Goal: Information Seeking & Learning: Learn about a topic

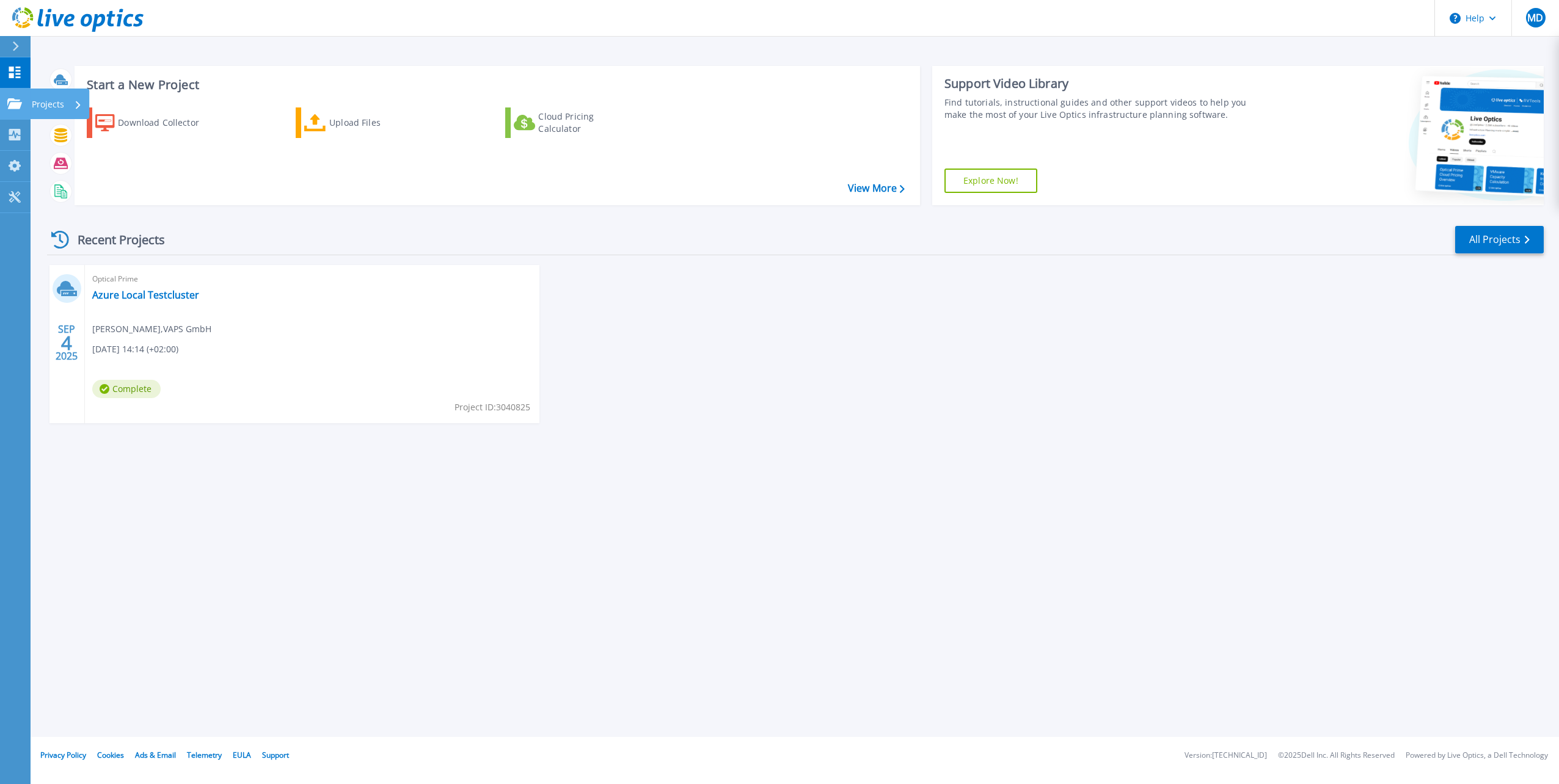
click at [44, 99] on p "Projects" at bounding box center [48, 105] width 33 height 32
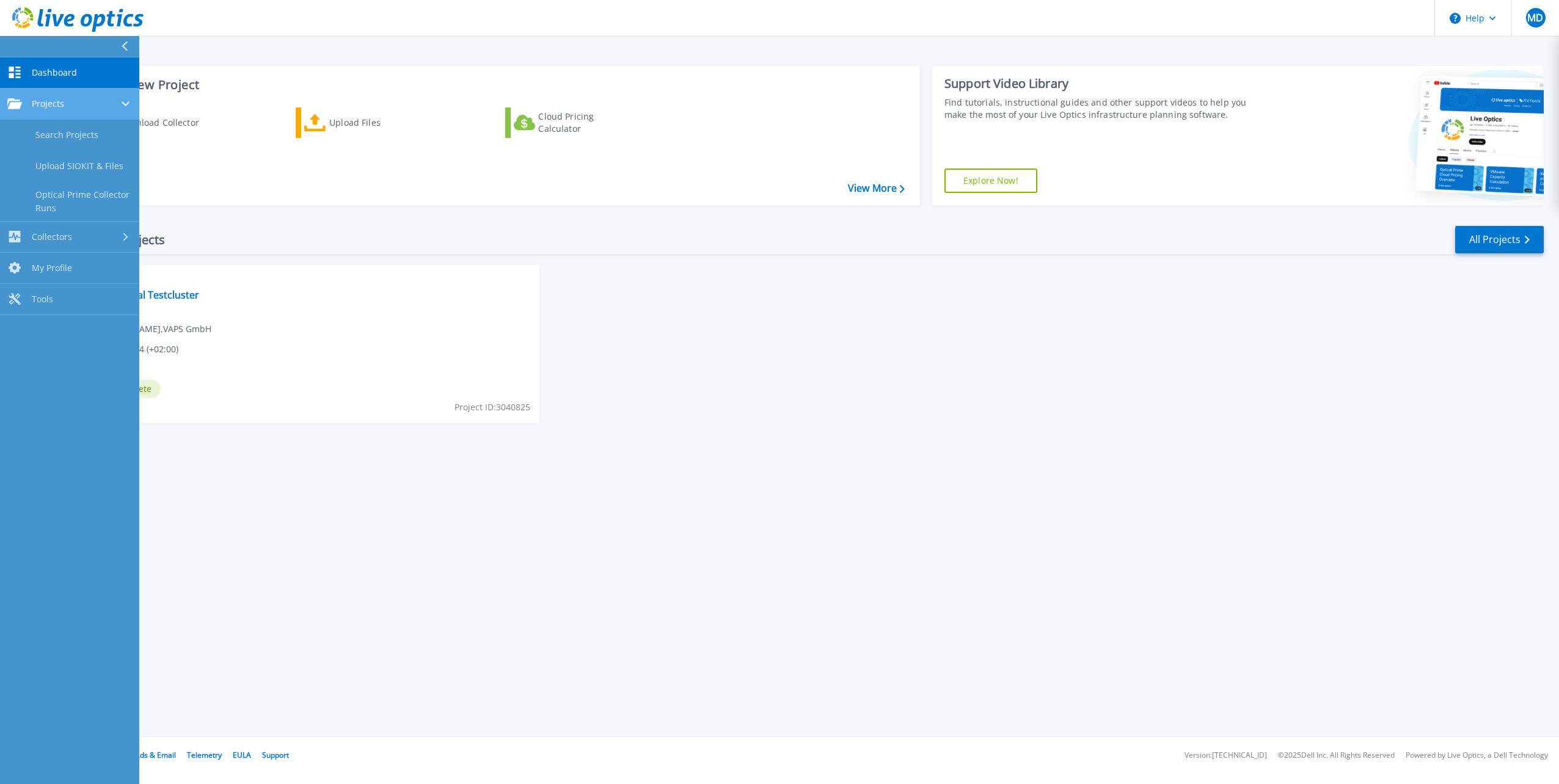
click at [45, 96] on link "Projects Projects" at bounding box center [70, 104] width 139 height 31
click at [46, 99] on span "Projects" at bounding box center [48, 104] width 33 height 11
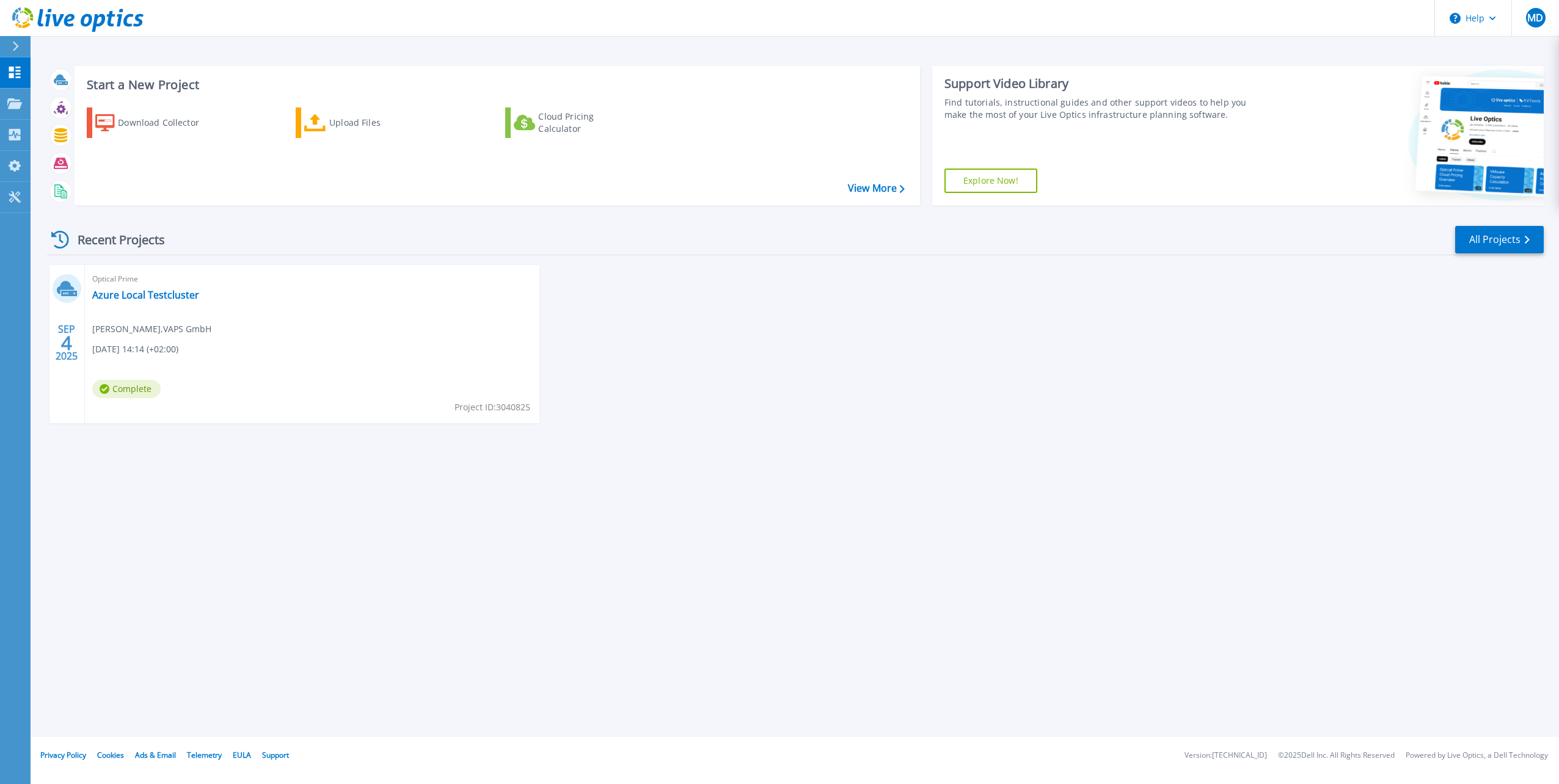
click at [448, 229] on div "Recent Projects All Projects" at bounding box center [795, 239] width 1496 height 31
click at [129, 297] on link "Azure Local Testcluster" at bounding box center [145, 295] width 107 height 12
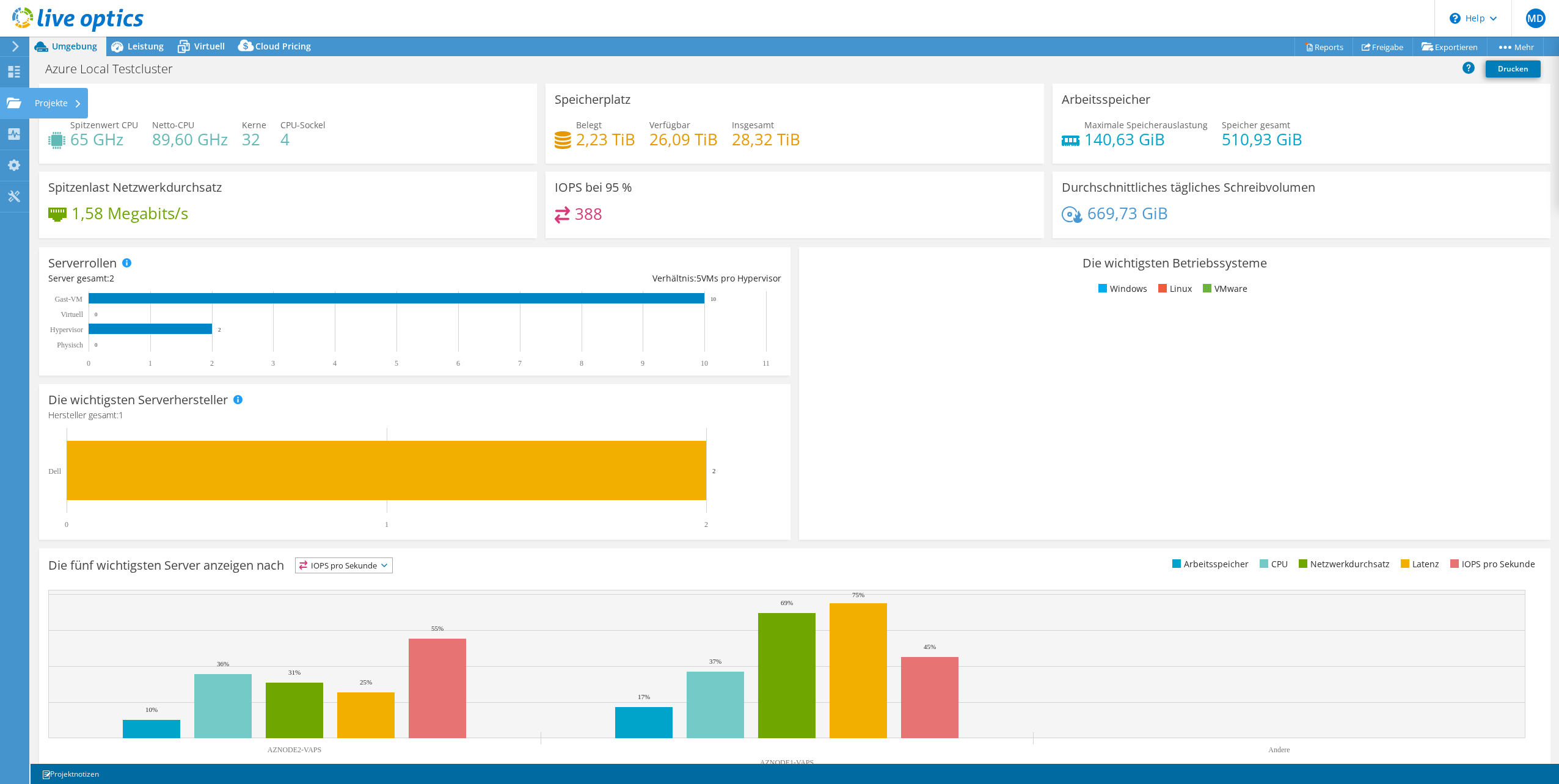
click at [11, 99] on use at bounding box center [14, 102] width 15 height 11
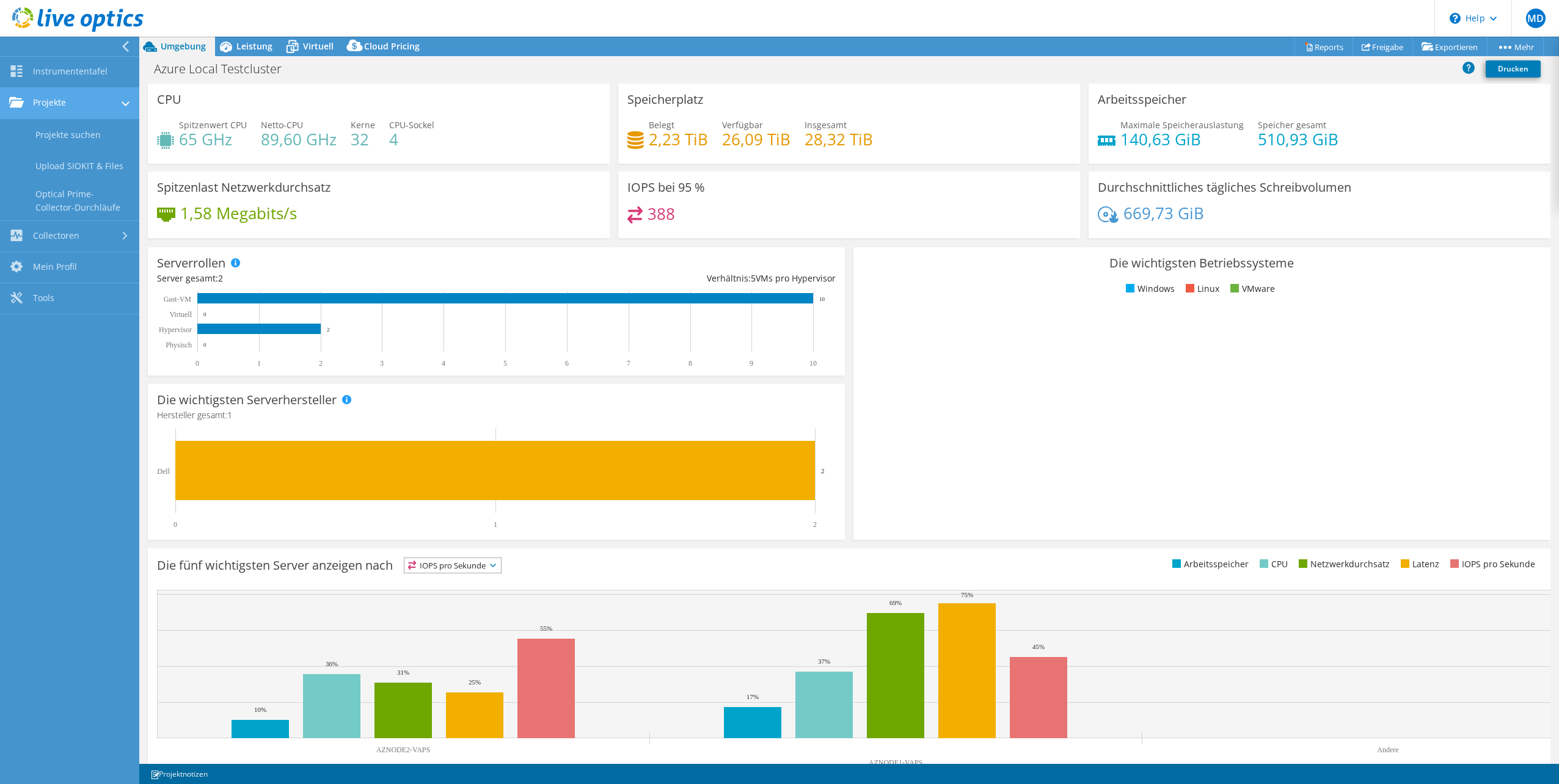
click at [63, 99] on link "Projekte" at bounding box center [70, 103] width 139 height 31
click at [80, 127] on link "Projekte suchen" at bounding box center [70, 134] width 139 height 31
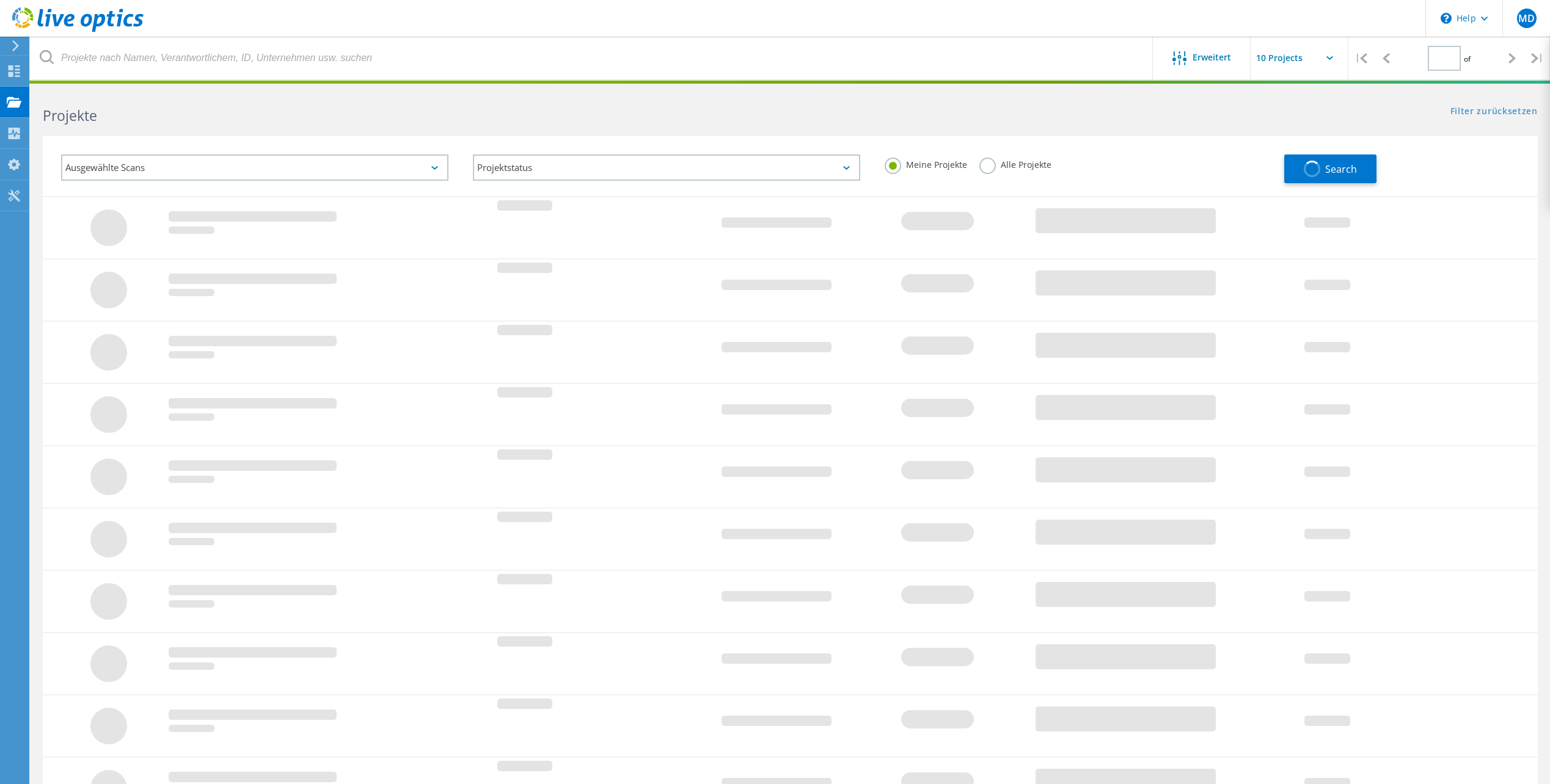
type input "1"
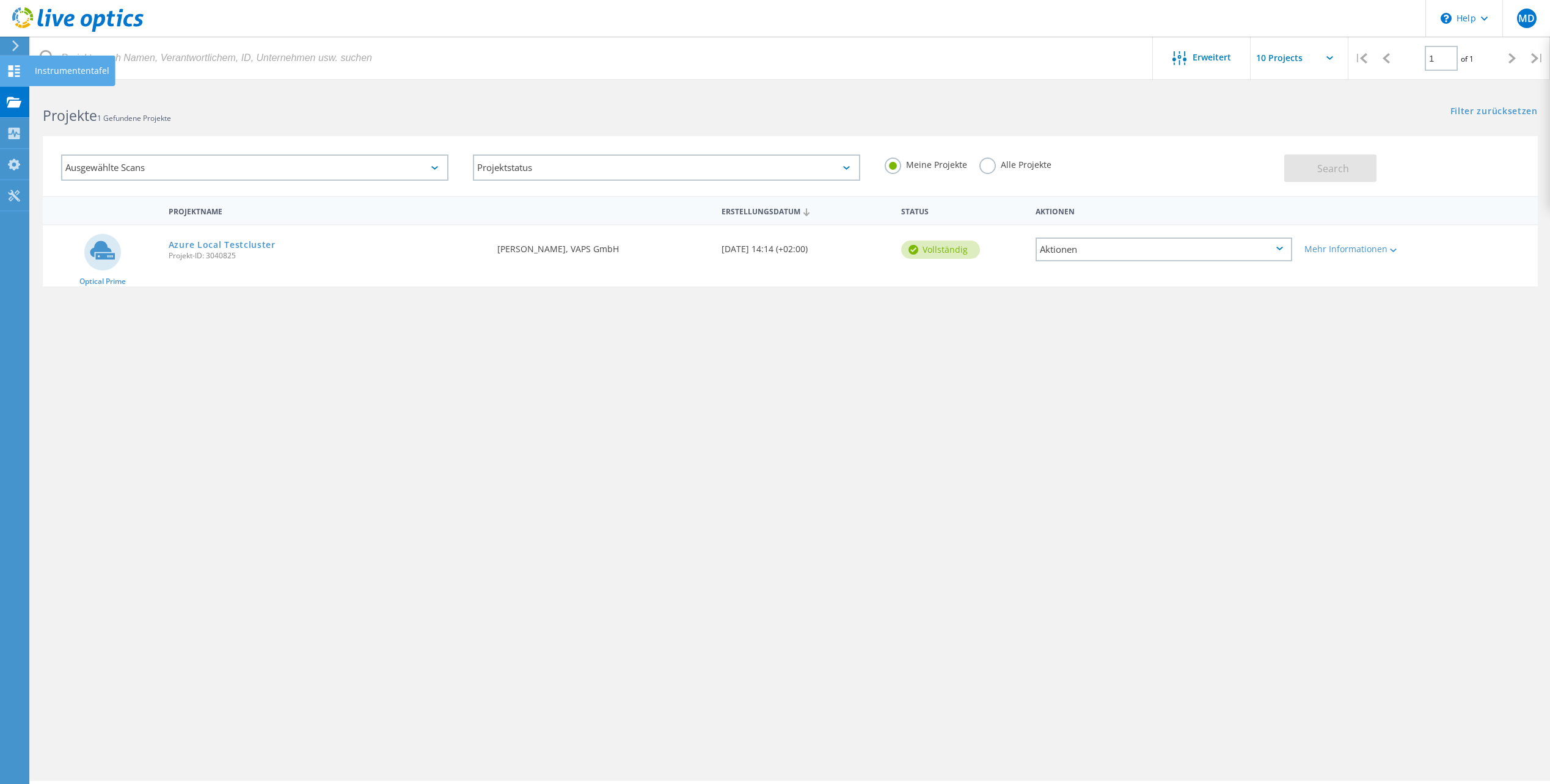
click at [11, 70] on use at bounding box center [14, 70] width 11 height 11
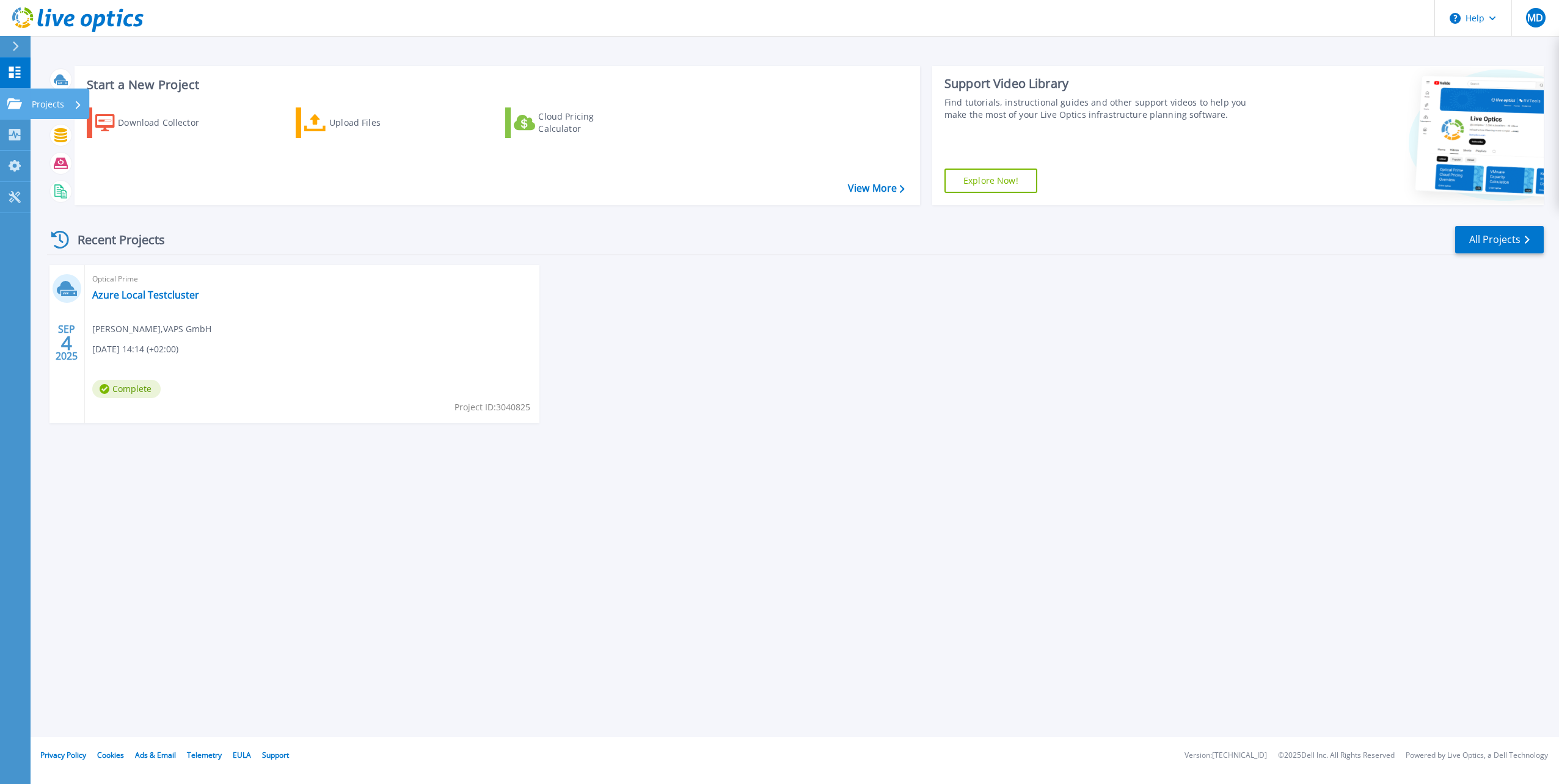
drag, startPoint x: 11, startPoint y: 104, endPoint x: 31, endPoint y: 104, distance: 20.0
click at [11, 104] on icon at bounding box center [14, 104] width 15 height 11
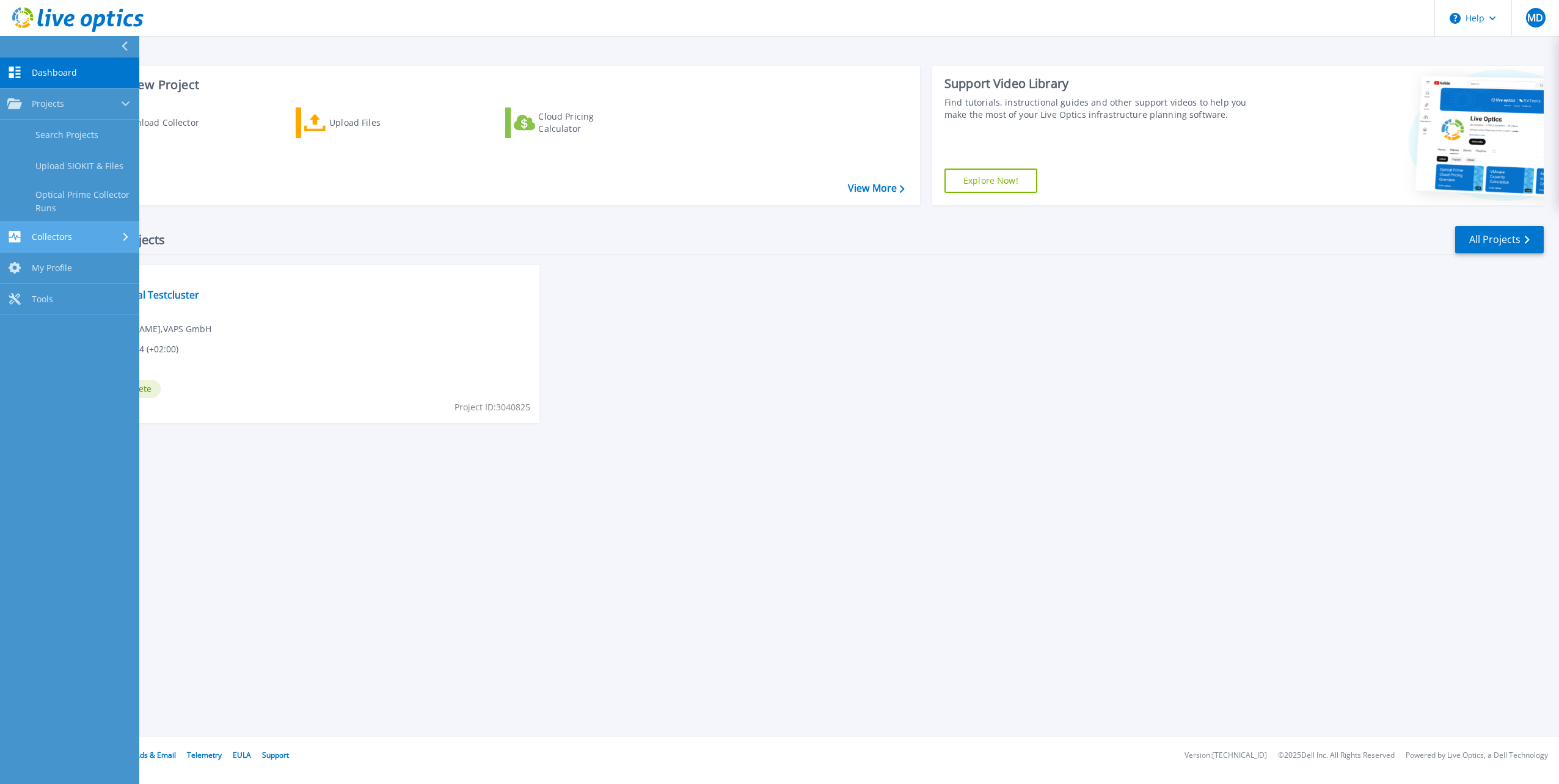
click at [67, 227] on link "Collectors Collectors" at bounding box center [70, 237] width 139 height 31
click at [63, 418] on div "Dashboard Dashboard Projects Projects Search Projects Upload SIOKIT & Files Opt…" at bounding box center [70, 421] width 139 height 728
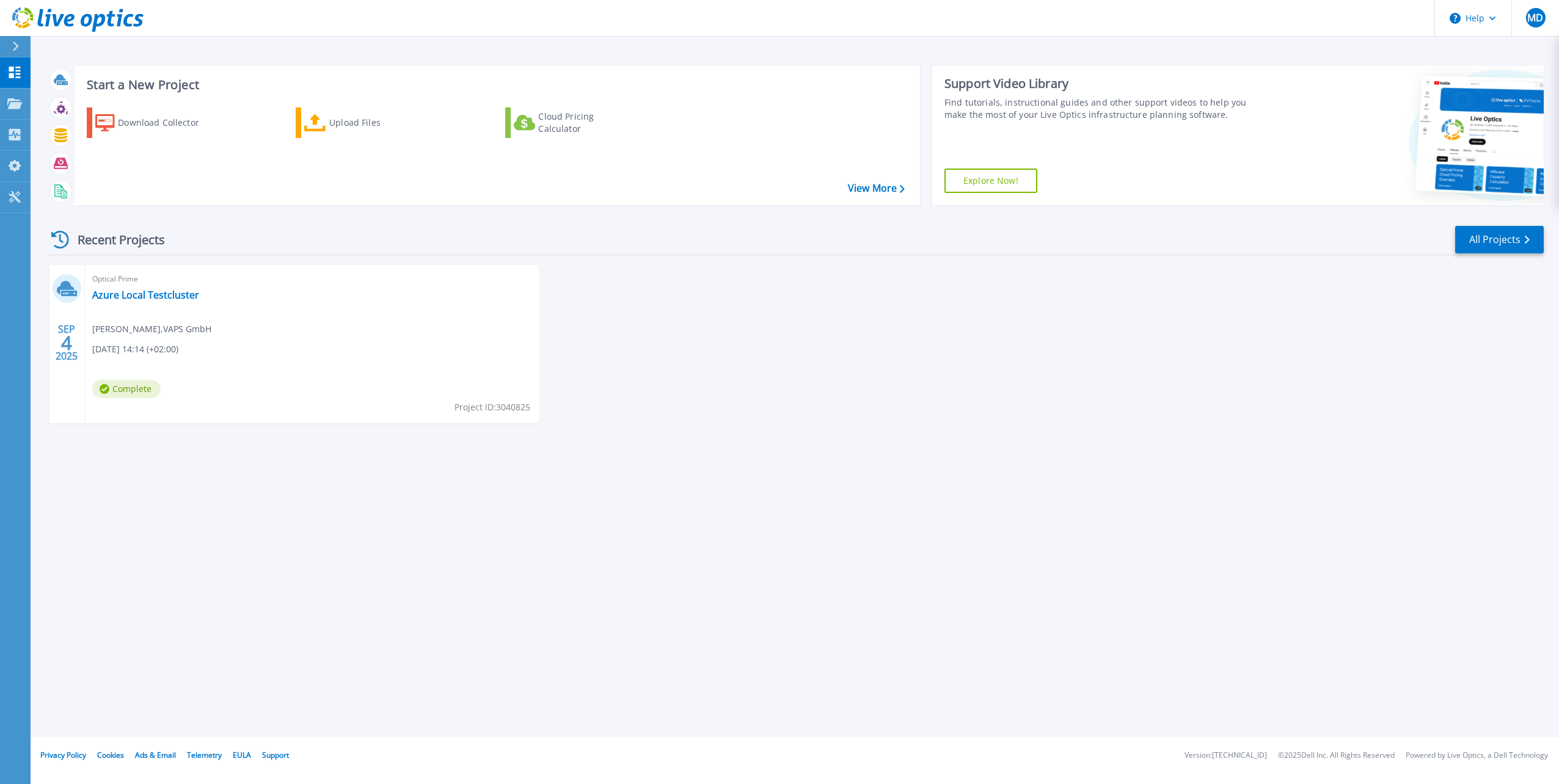
click at [543, 540] on div "Start a New Project Download Collector Upload Files Cloud Pricing Calculator Vi…" at bounding box center [795, 369] width 1528 height 737
click at [872, 188] on link "View More" at bounding box center [876, 188] width 57 height 11
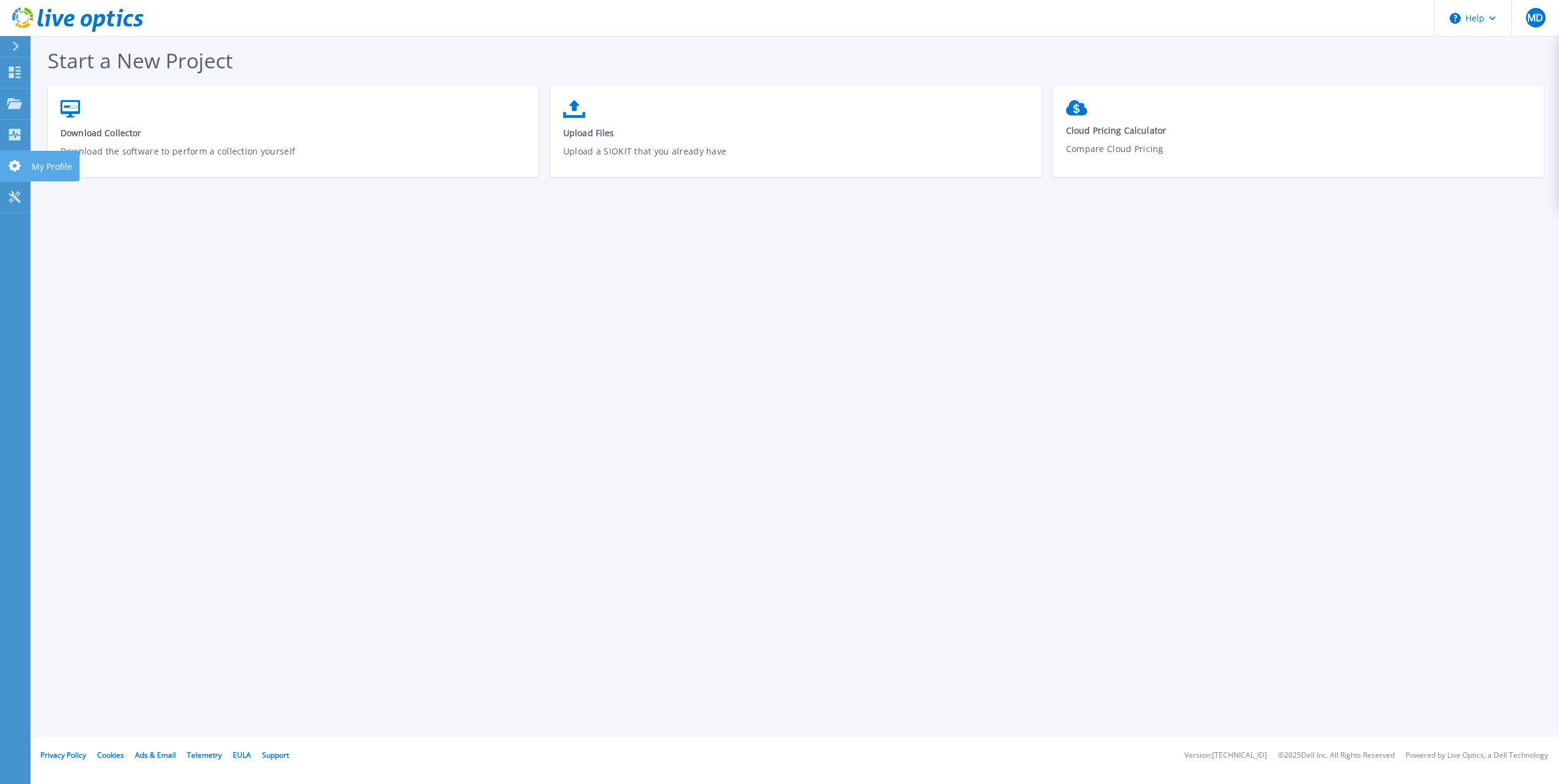
click at [7, 172] on icon at bounding box center [14, 165] width 15 height 11
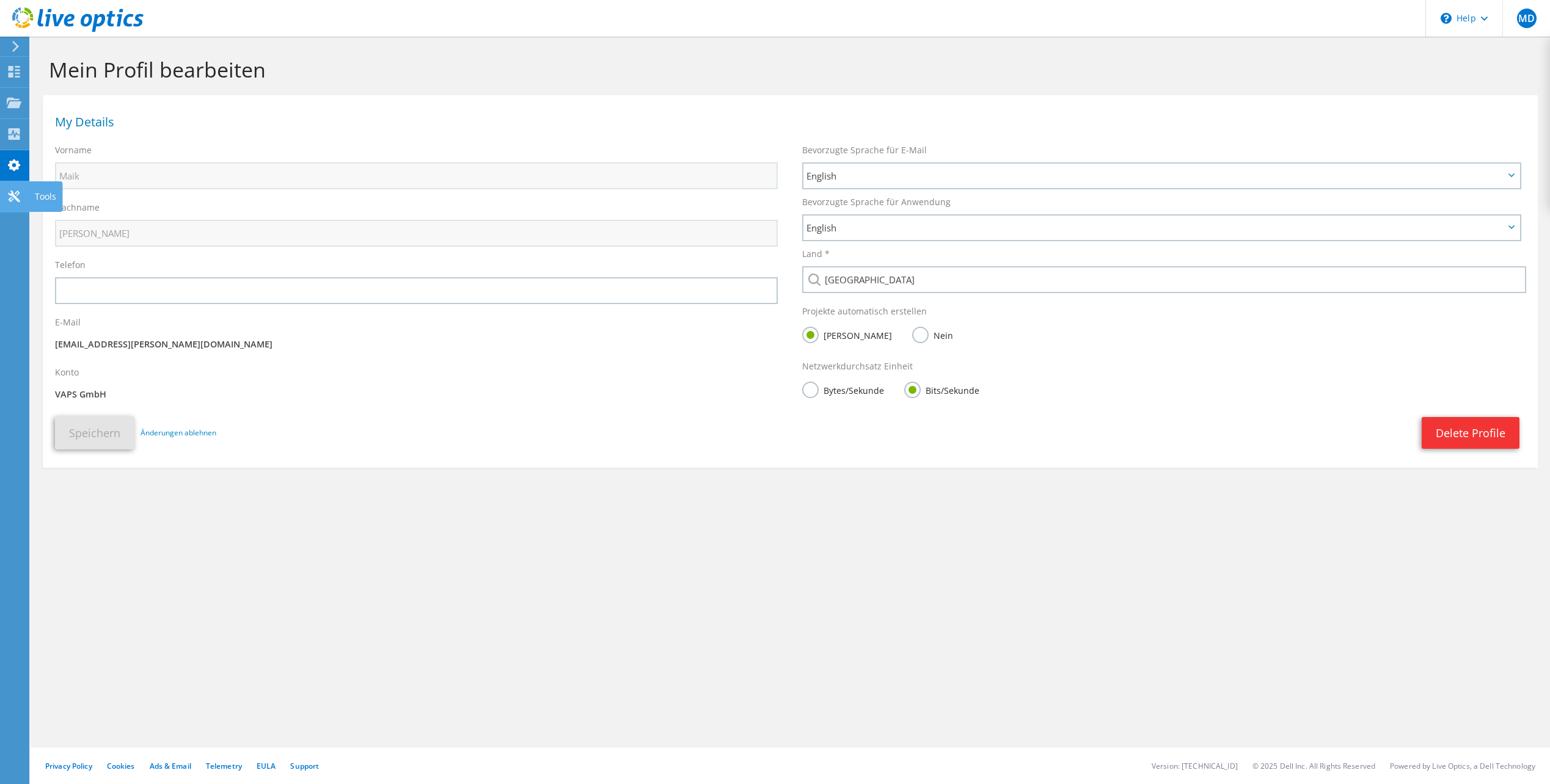
click at [16, 199] on use at bounding box center [13, 196] width 11 height 11
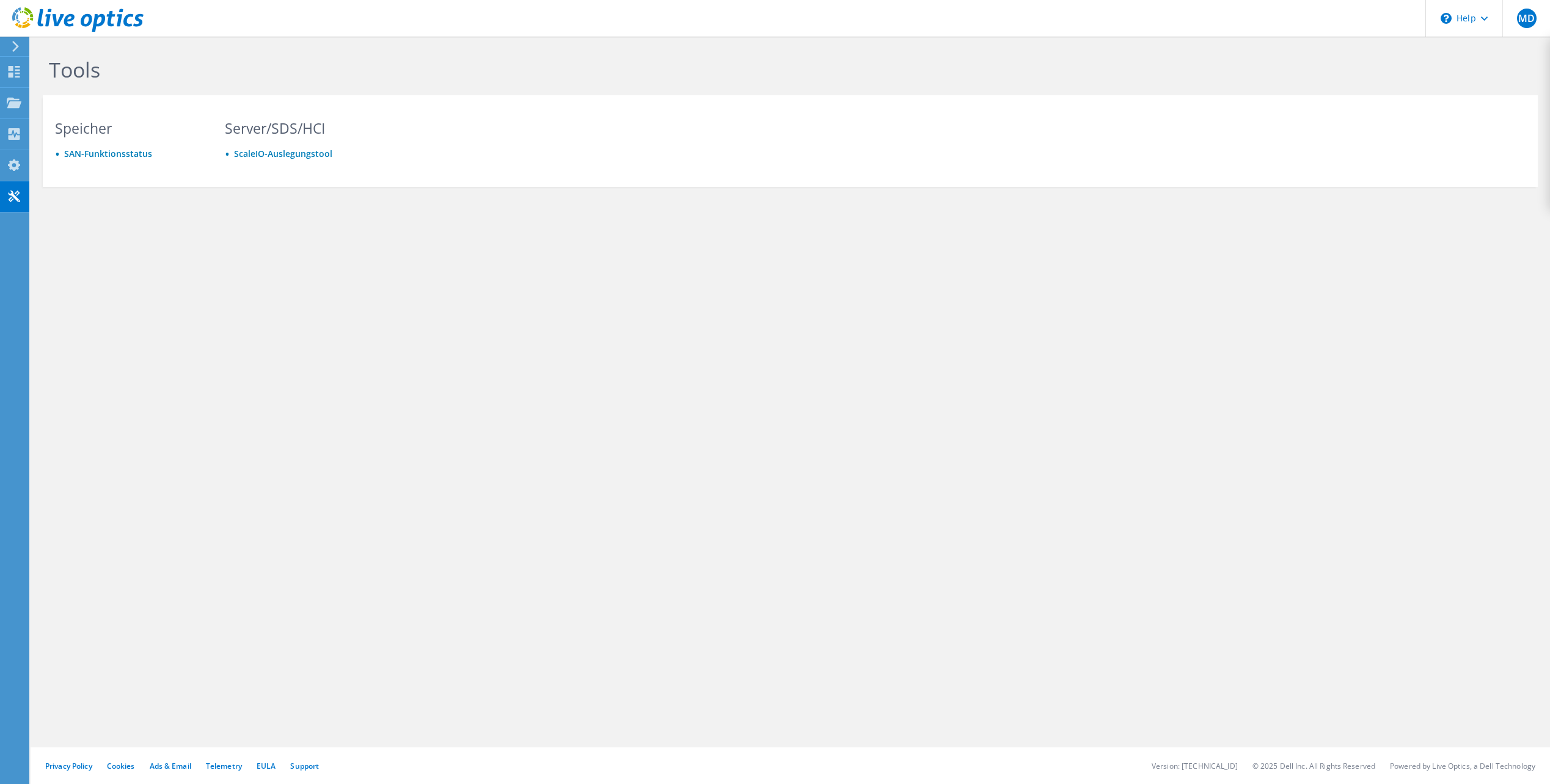
drag, startPoint x: 437, startPoint y: 235, endPoint x: 438, endPoint y: 341, distance: 106.0
click at [438, 341] on div "Tools Speicher SAN-Funktionsstatus Server/SDS/HCI ScaleIO-Auslegungstool Privac…" at bounding box center [790, 410] width 1519 height 747
drag, startPoint x: 355, startPoint y: 228, endPoint x: 363, endPoint y: 283, distance: 55.6
click at [363, 283] on div "Tools Speicher SAN-Funktionsstatus Server/SDS/HCI ScaleIO-Auslegungstool Privac…" at bounding box center [790, 410] width 1519 height 747
click at [10, 71] on icon at bounding box center [14, 71] width 15 height 11
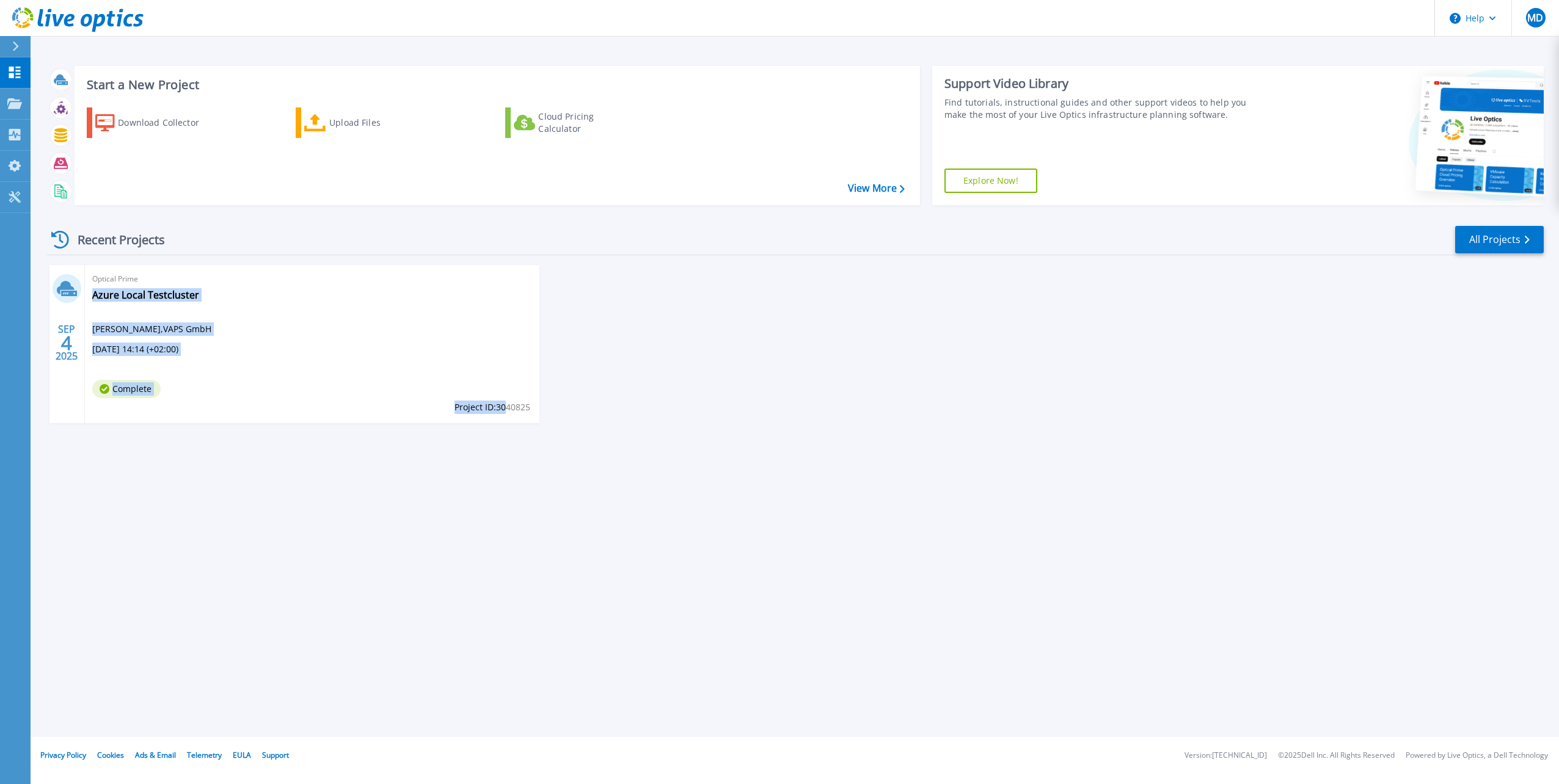
drag, startPoint x: 506, startPoint y: 408, endPoint x: 535, endPoint y: 408, distance: 29.0
click at [535, 408] on div "Optical Prime Azure Local Testcluster Maik Döbler , VAPS GmbH 09.04.2025, 14:14…" at bounding box center [312, 344] width 454 height 158
drag, startPoint x: 535, startPoint y: 408, endPoint x: 656, endPoint y: 417, distance: 121.3
click at [656, 417] on div "SEP 4 2025 Optical Prime Azure Local Testcluster Maik Döbler , VAPS GmbH 09.04.…" at bounding box center [790, 356] width 1506 height 183
click at [137, 293] on link "Azure Local Testcluster" at bounding box center [145, 295] width 107 height 12
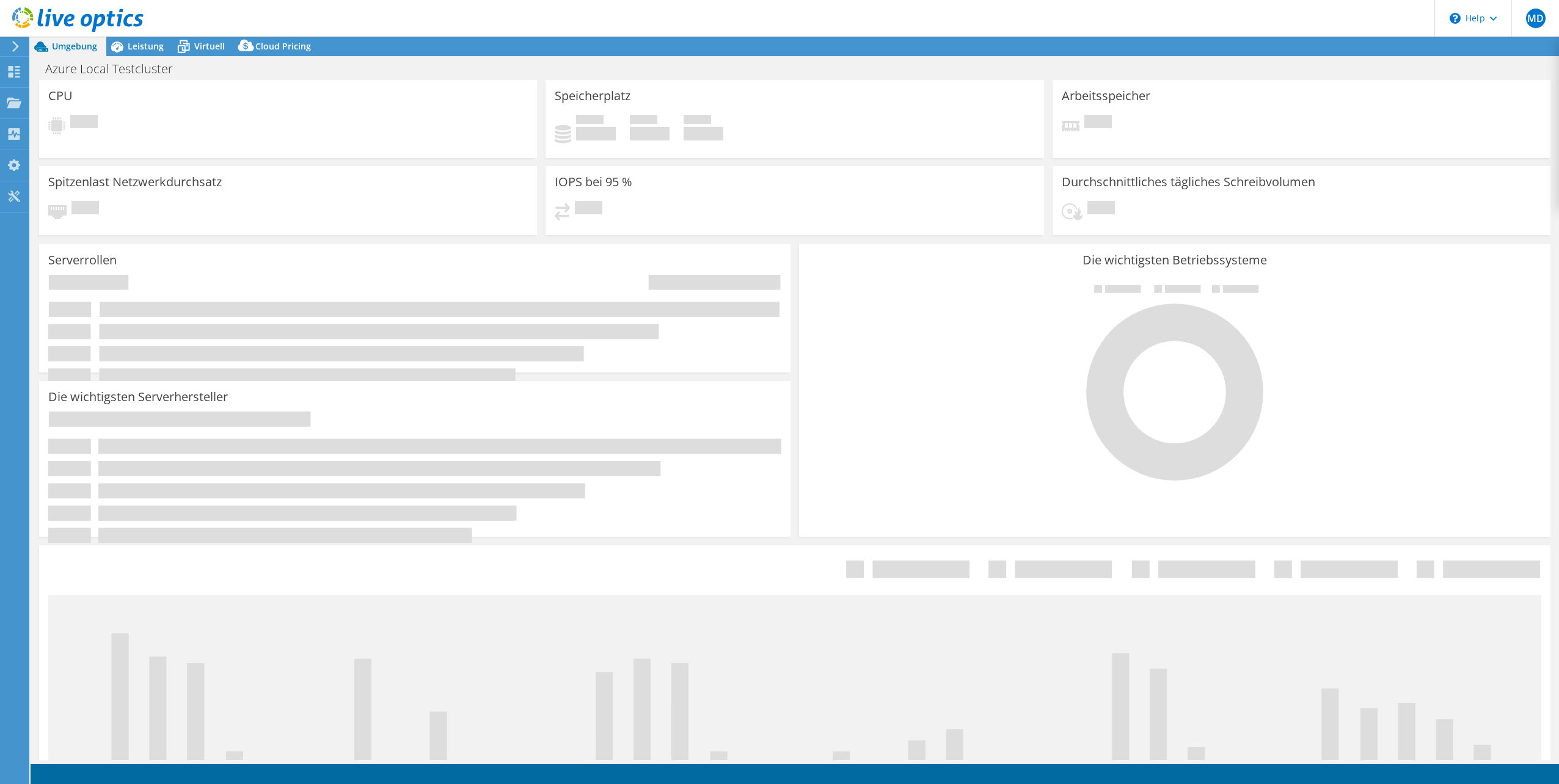
select select "USD"
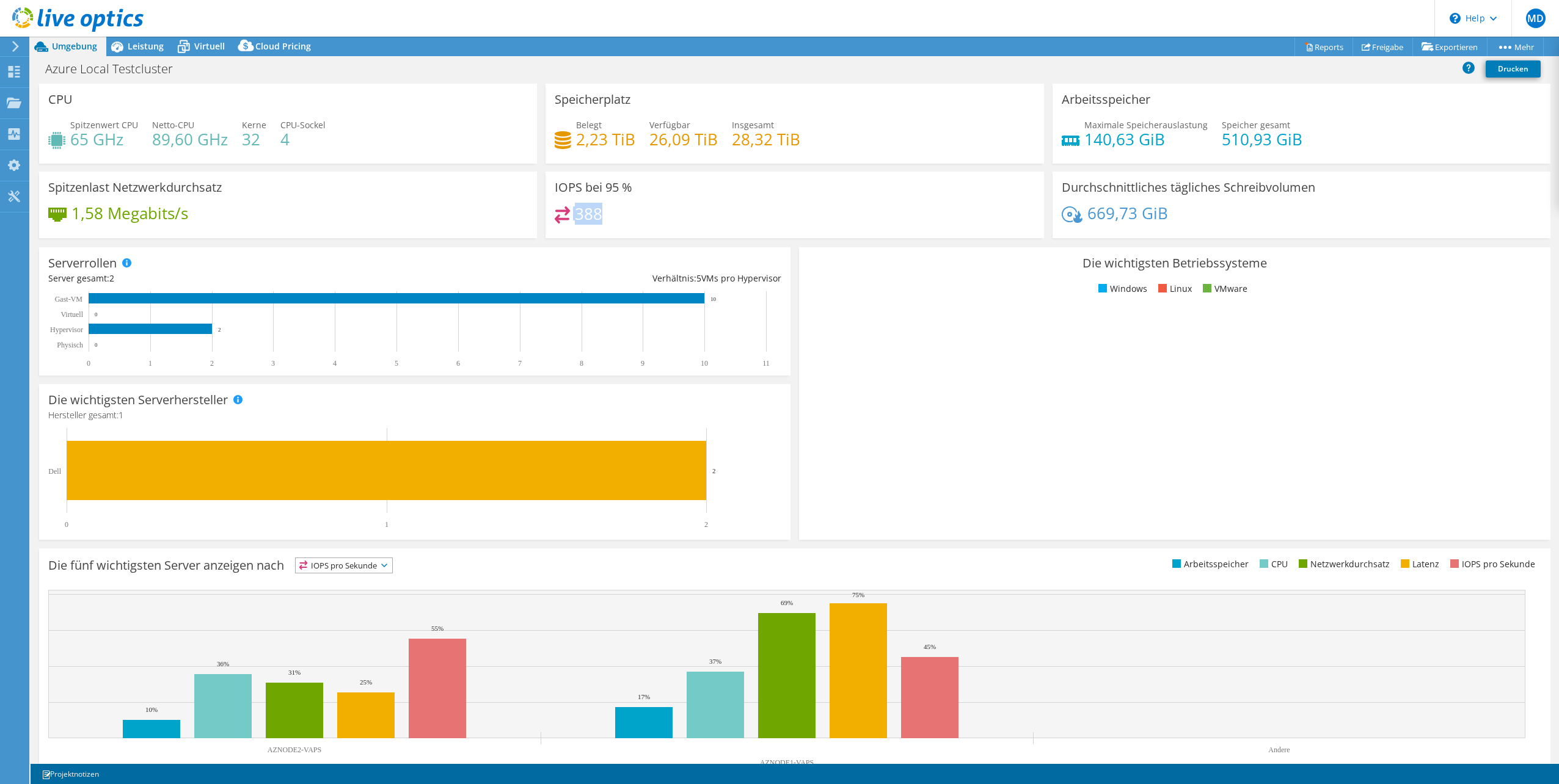
drag, startPoint x: 599, startPoint y: 214, endPoint x: 551, endPoint y: 218, distance: 48.2
click at [551, 218] on div "IOPS bei 95 % 388" at bounding box center [795, 205] width 498 height 67
drag, startPoint x: 551, startPoint y: 218, endPoint x: 558, endPoint y: 216, distance: 7.3
click at [558, 216] on icon at bounding box center [562, 215] width 15 height 17
drag, startPoint x: 550, startPoint y: 213, endPoint x: 626, endPoint y: 214, distance: 76.0
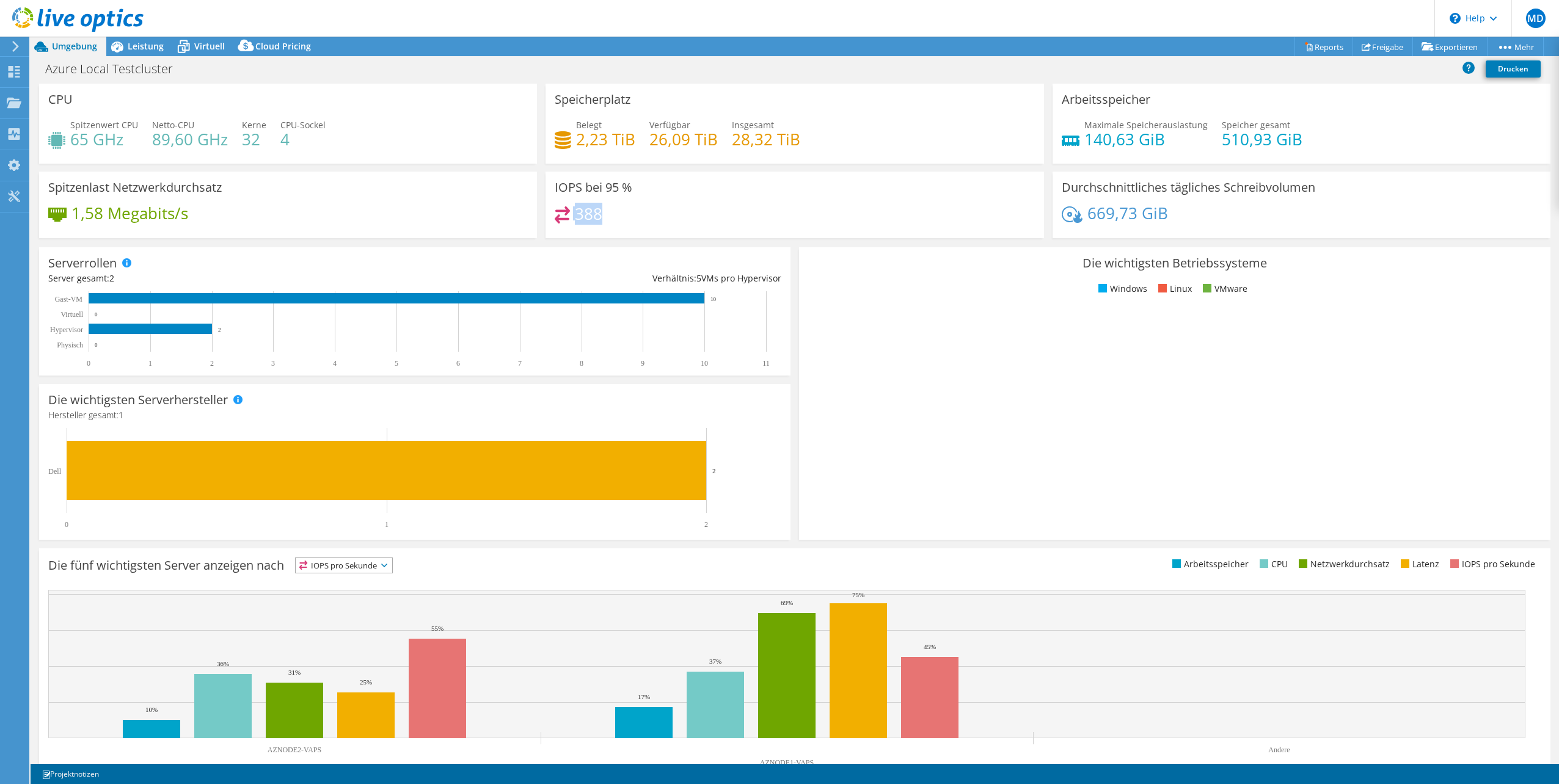
click at [626, 214] on div "IOPS bei 95 % 388" at bounding box center [795, 205] width 498 height 67
click at [626, 213] on div "388" at bounding box center [794, 220] width 480 height 26
click at [136, 52] on div "Leistung" at bounding box center [140, 47] width 67 height 19
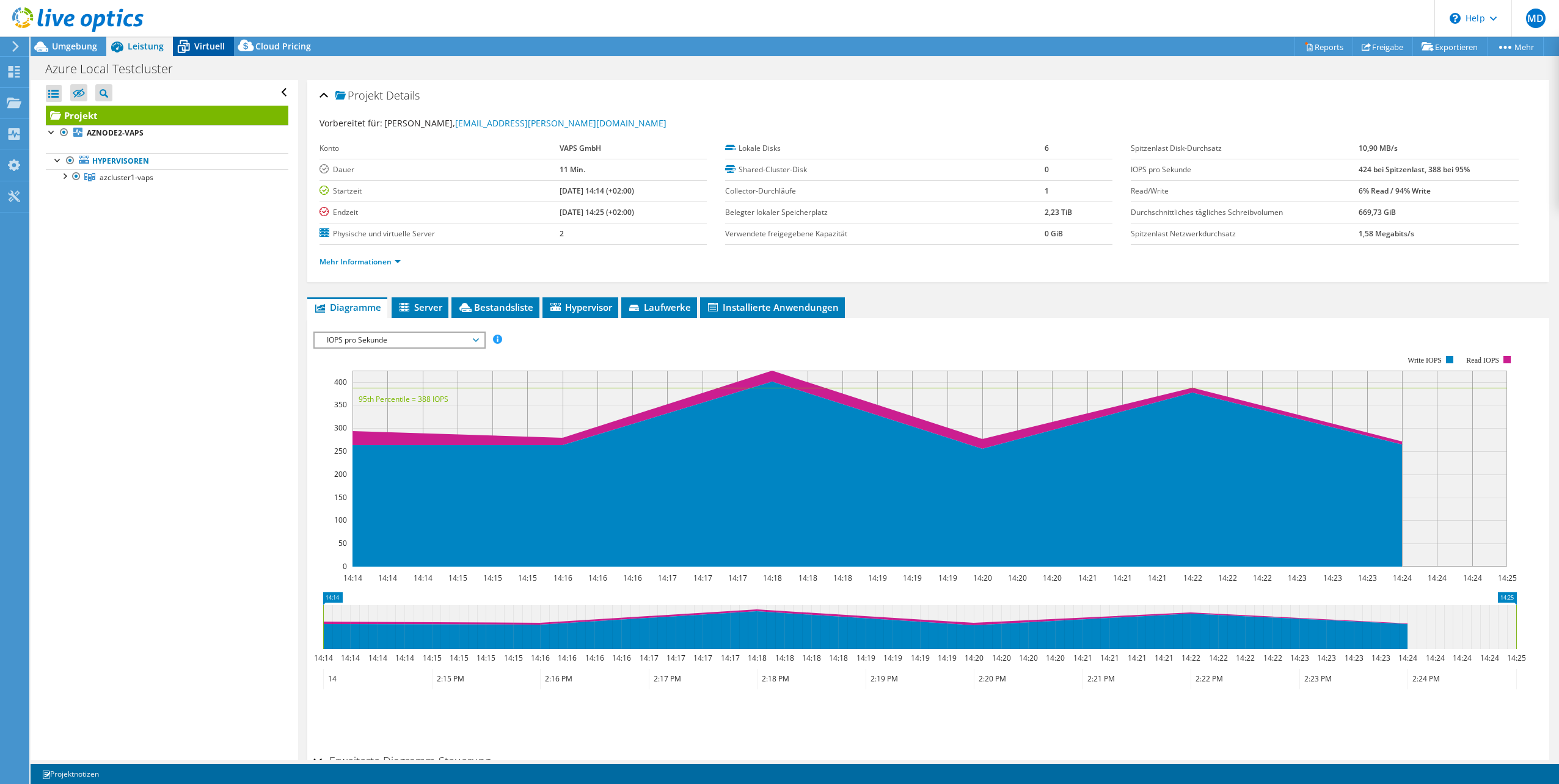
click at [195, 51] on span "Virtuell" at bounding box center [210, 46] width 31 height 11
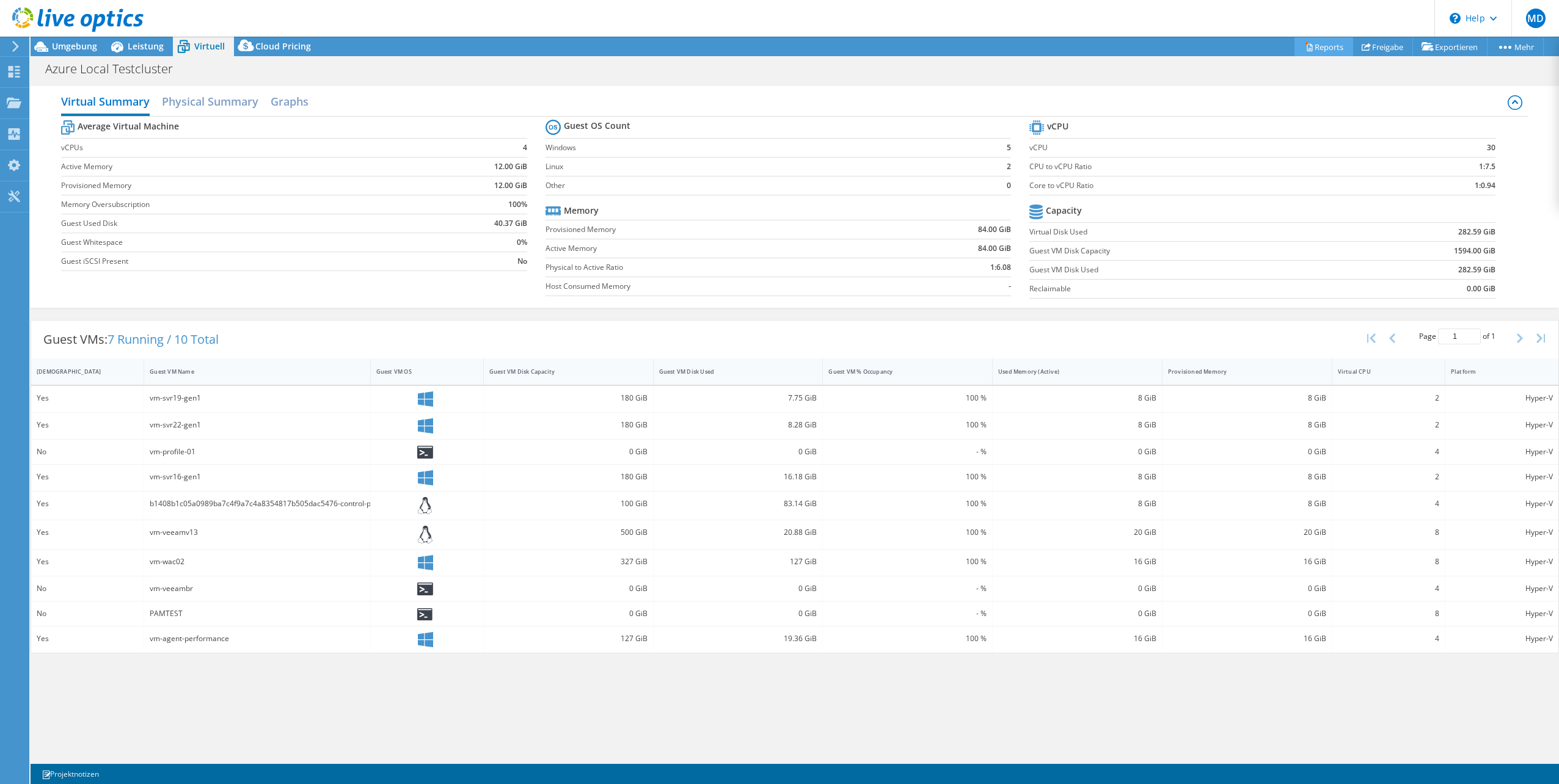
click at [1305, 49] on icon at bounding box center [1309, 47] width 9 height 9
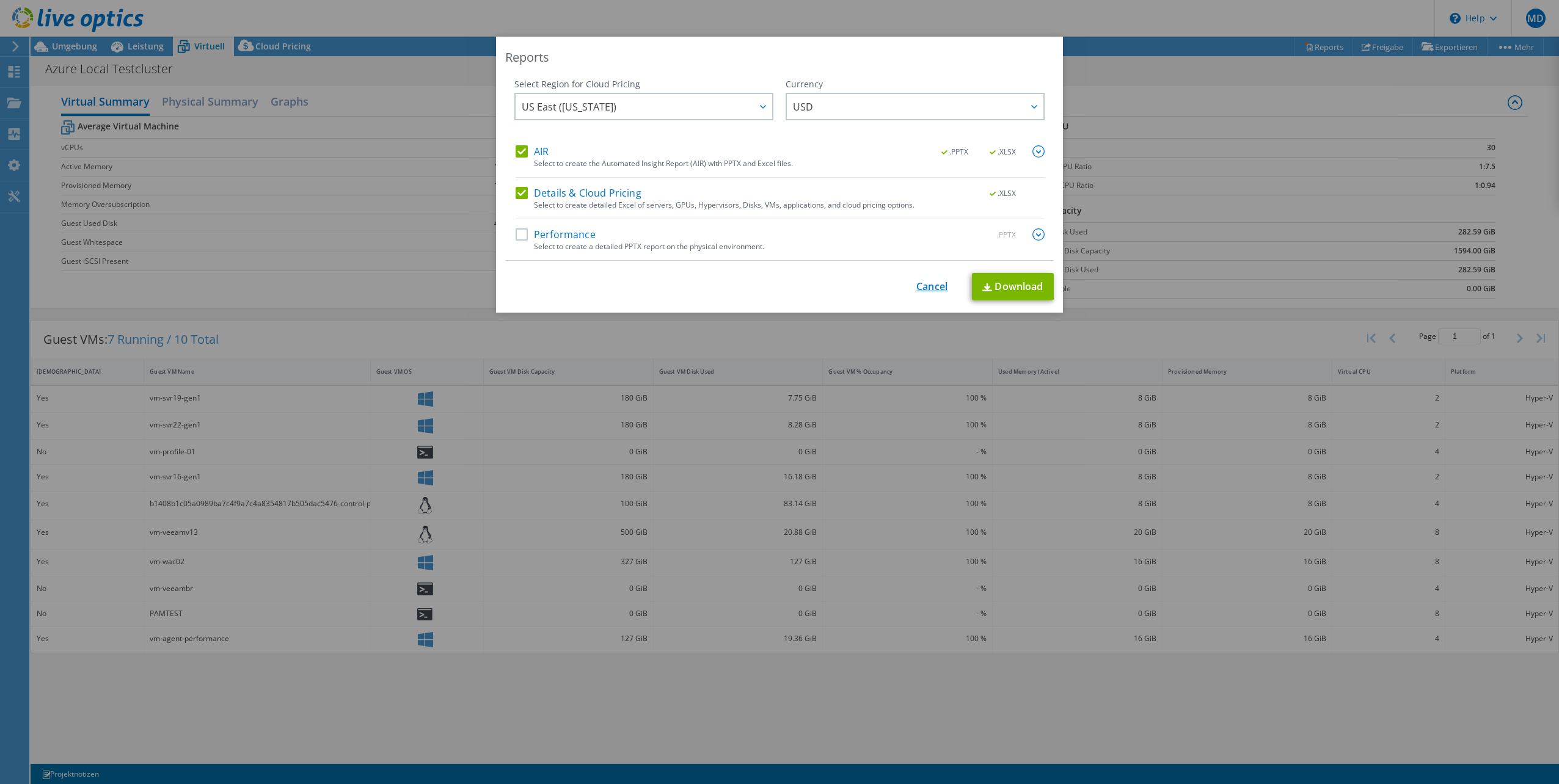
click at [922, 286] on link "Cancel" at bounding box center [931, 286] width 31 height 11
